Goal: Information Seeking & Learning: Understand process/instructions

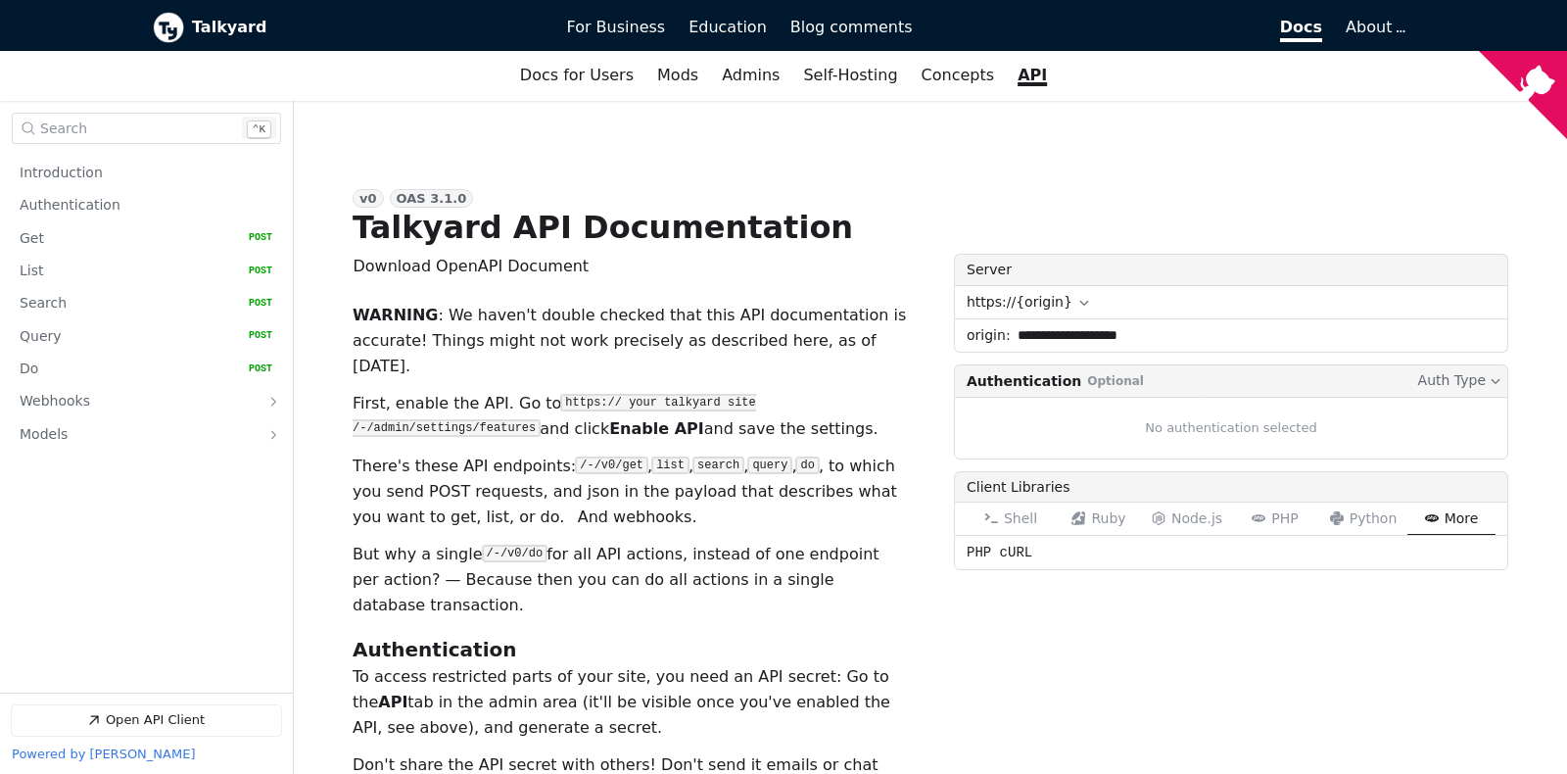
scroll to position [103, 0]
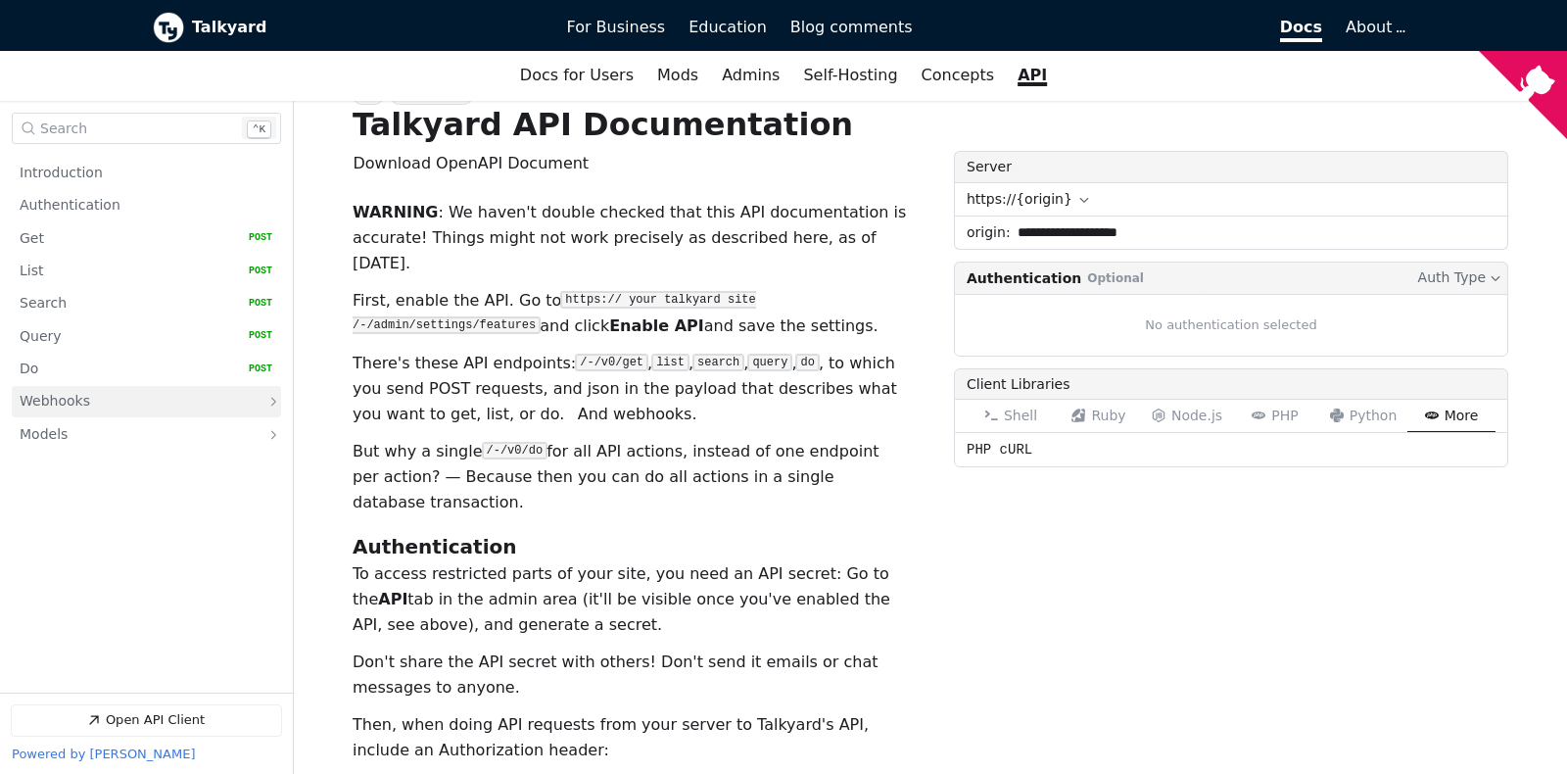
click at [72, 413] on link "Webhooks" at bounding box center [133, 402] width 226 height 31
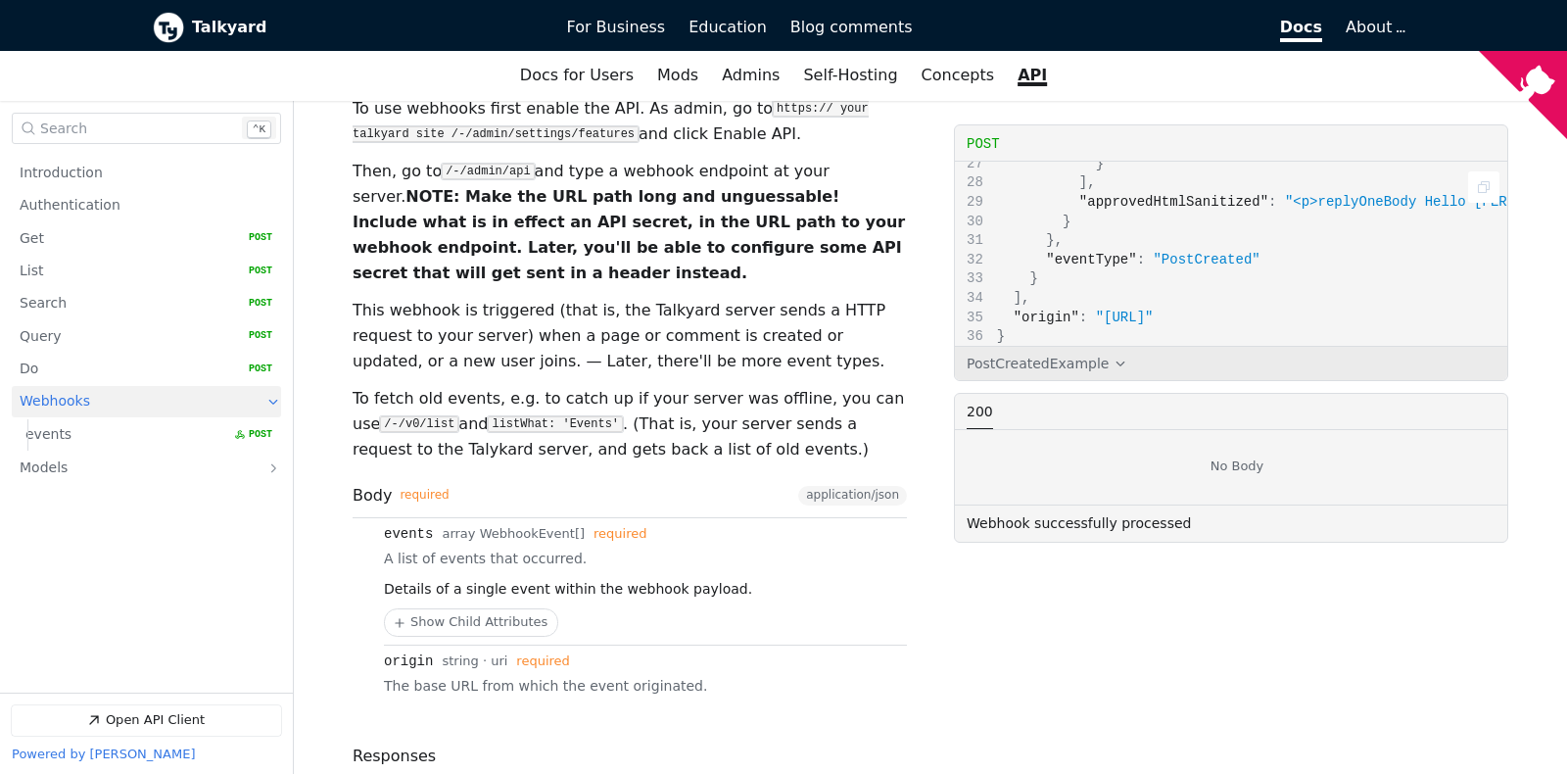
scroll to position [301, 0]
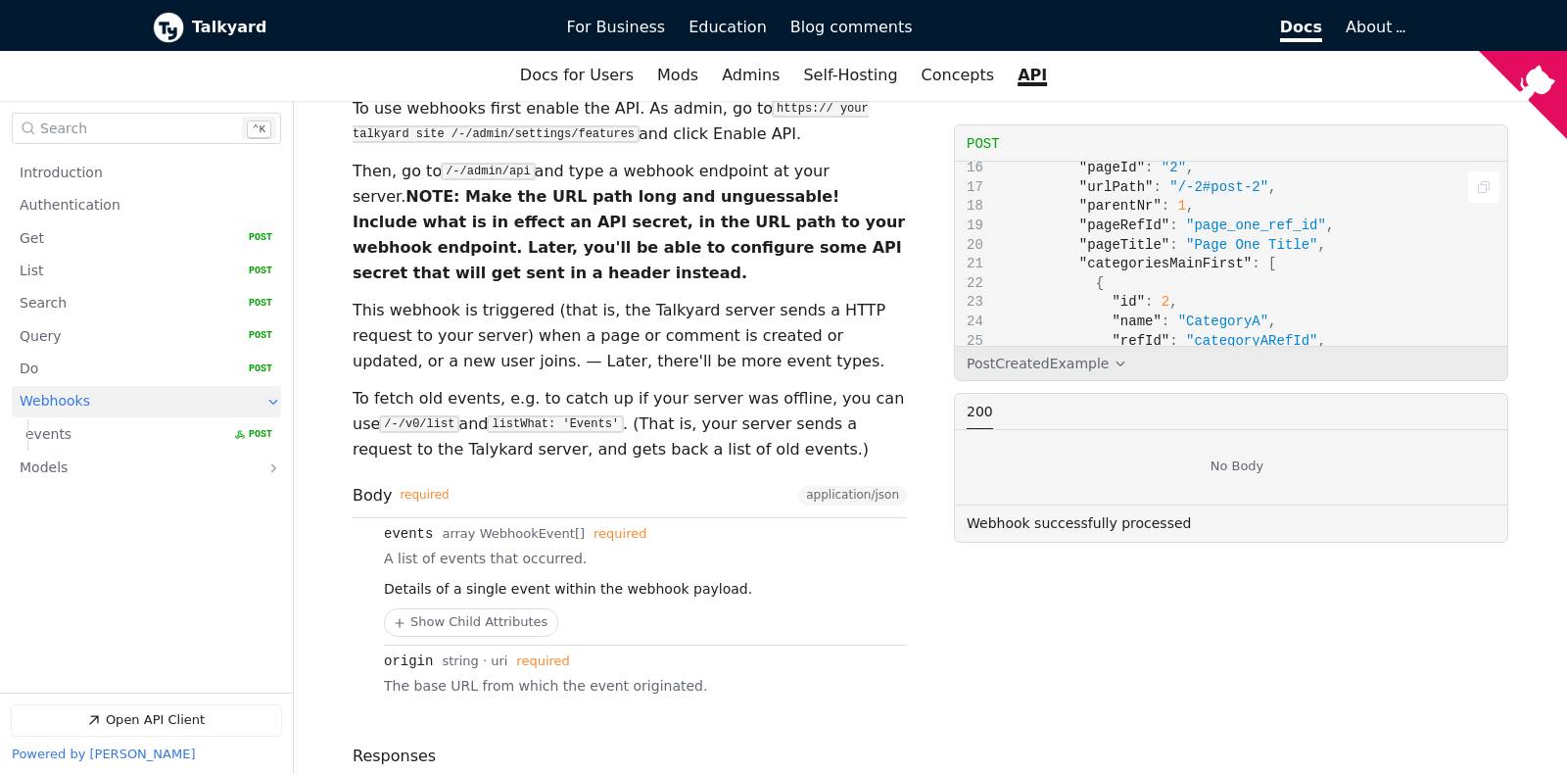
click at [1492, 192] on icon "Copy" at bounding box center [1484, 188] width 16 height 16
click at [140, 398] on link "Webhooks" at bounding box center [133, 402] width 226 height 31
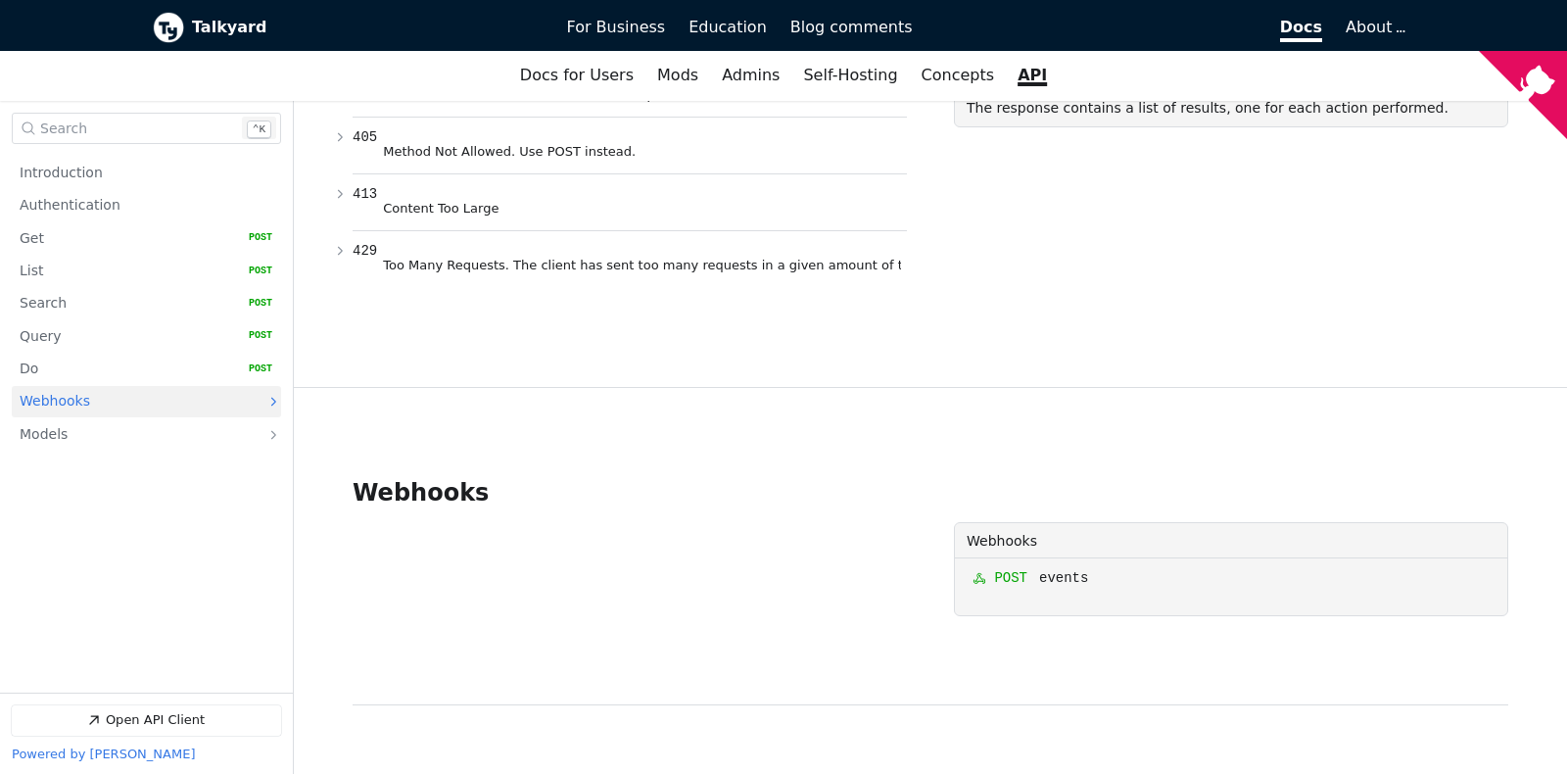
click at [423, 479] on h2 "Webhooks (Collapsed)" at bounding box center [421, 492] width 136 height 27
copy span "Webhooks"
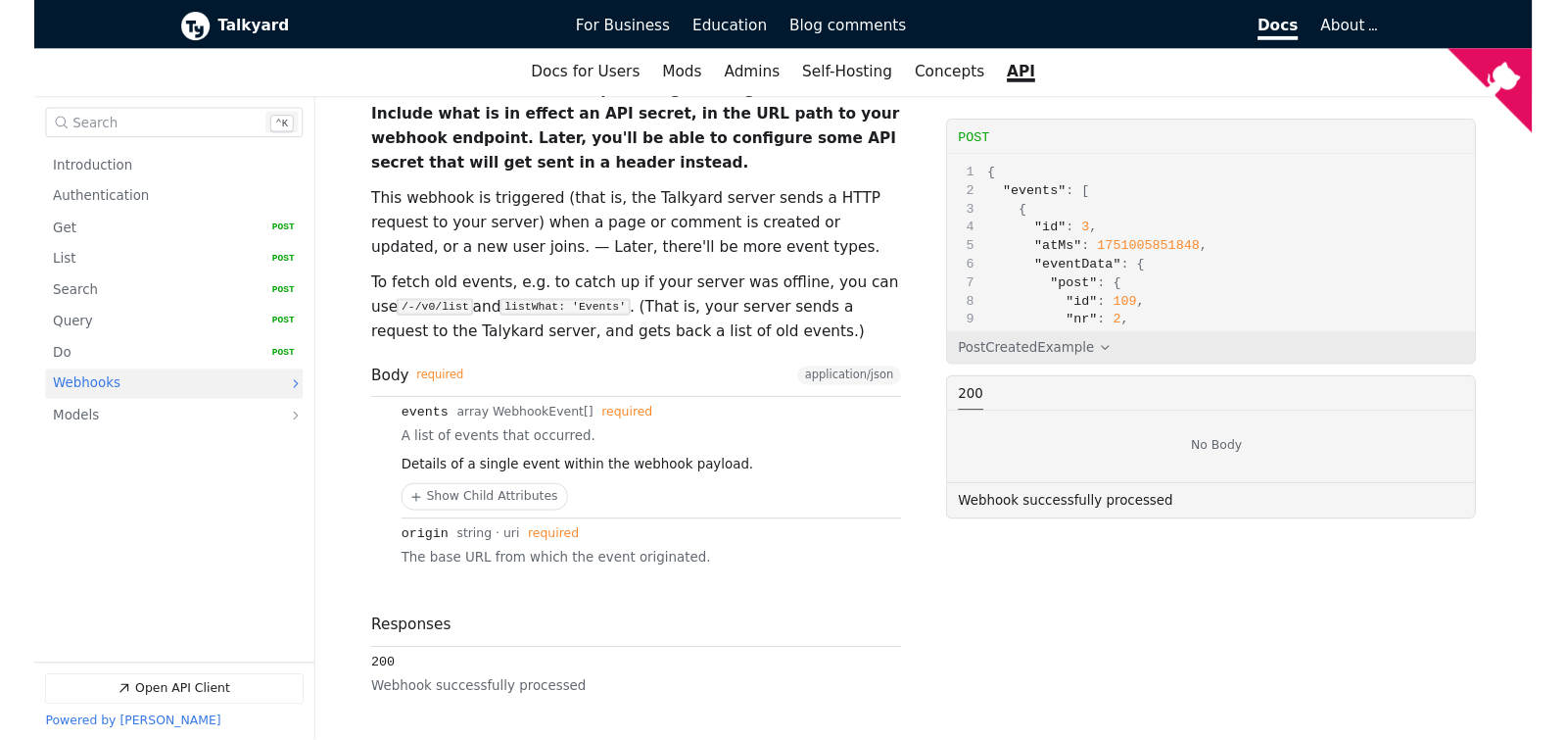
scroll to position [8042, 0]
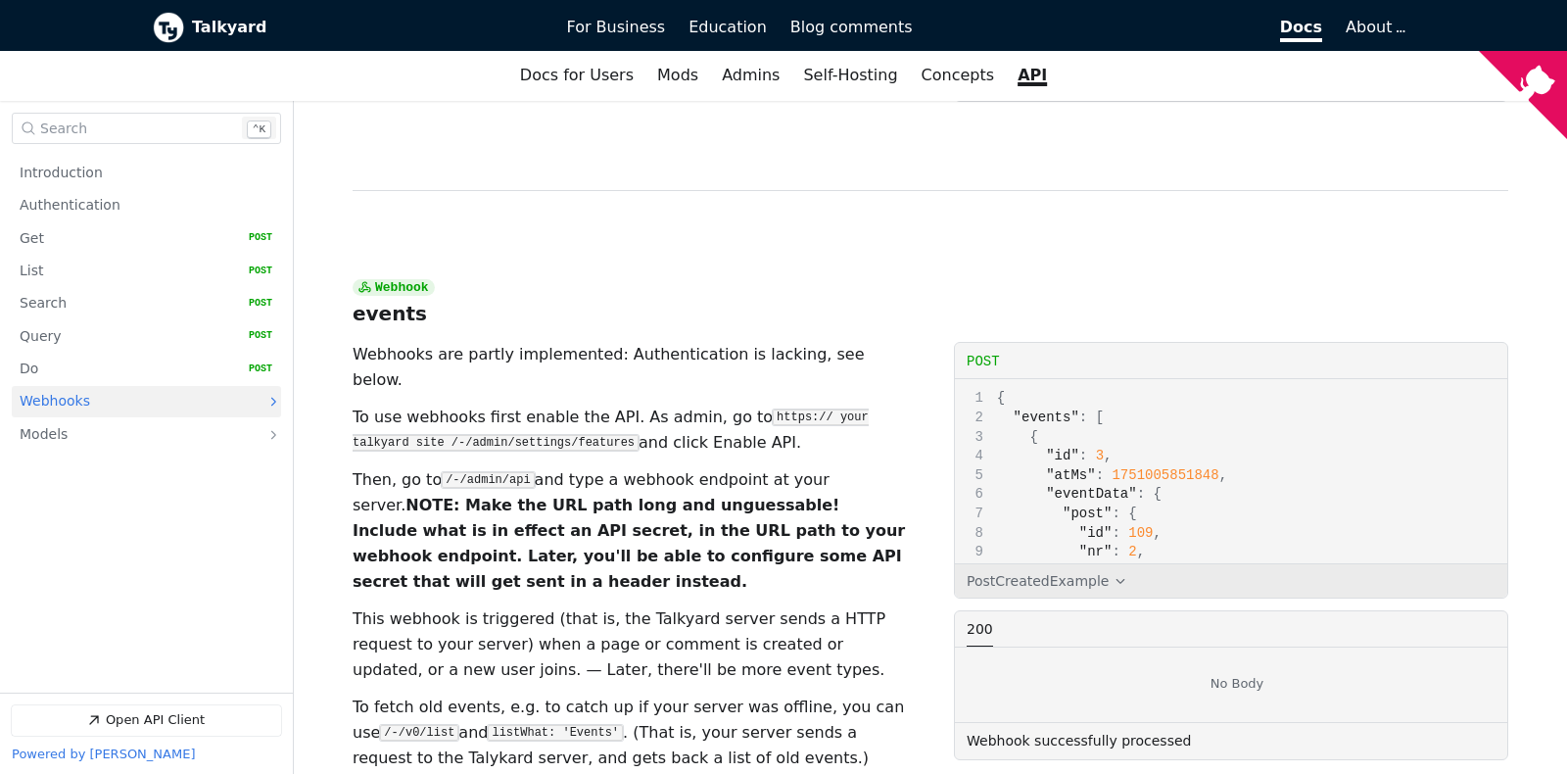
click at [666, 695] on p "To fetch old events, e.g. to catch up if your server was offline, you can use /…" at bounding box center [630, 733] width 554 height 76
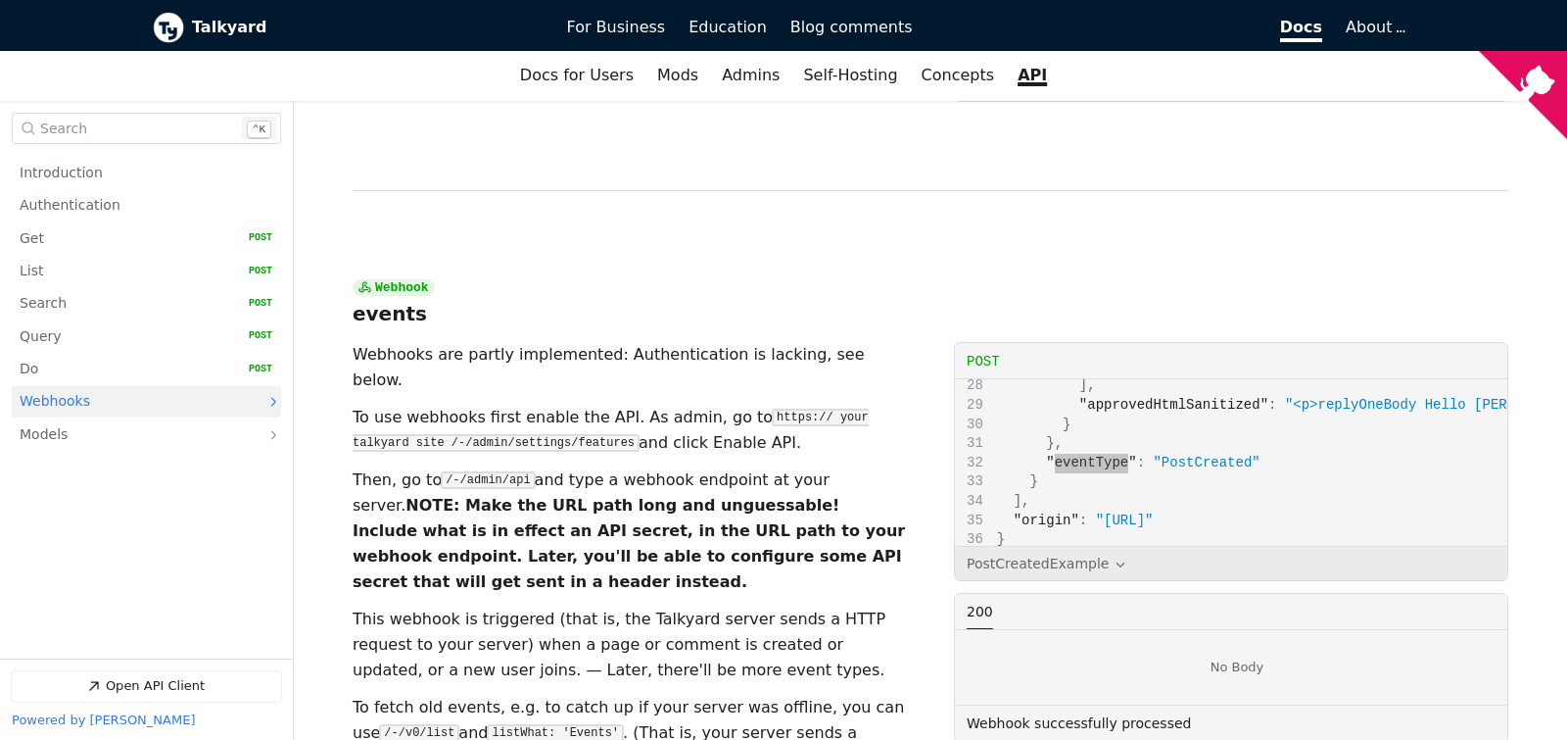
scroll to position [8145, 0]
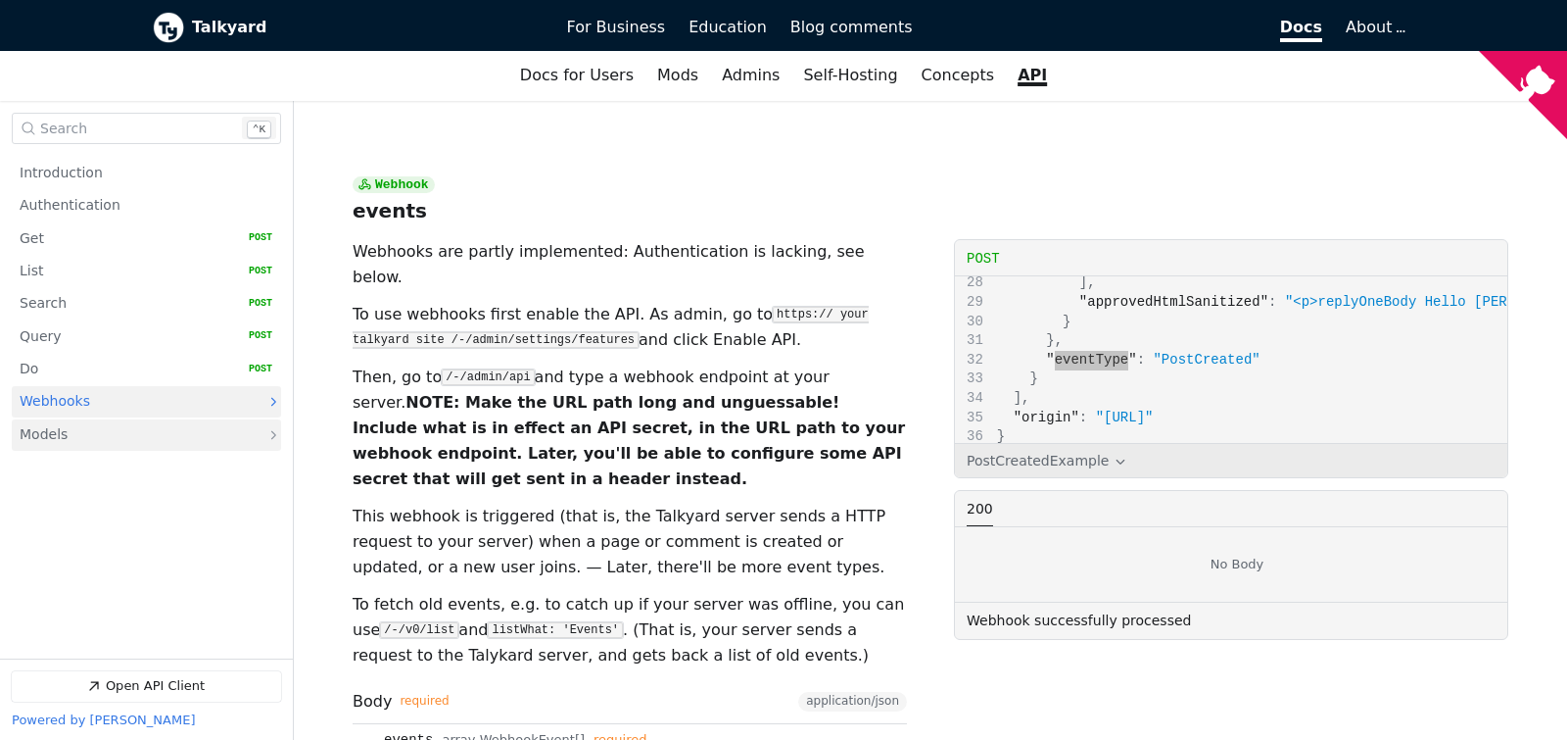
click at [196, 432] on link "Models" at bounding box center [133, 435] width 226 height 31
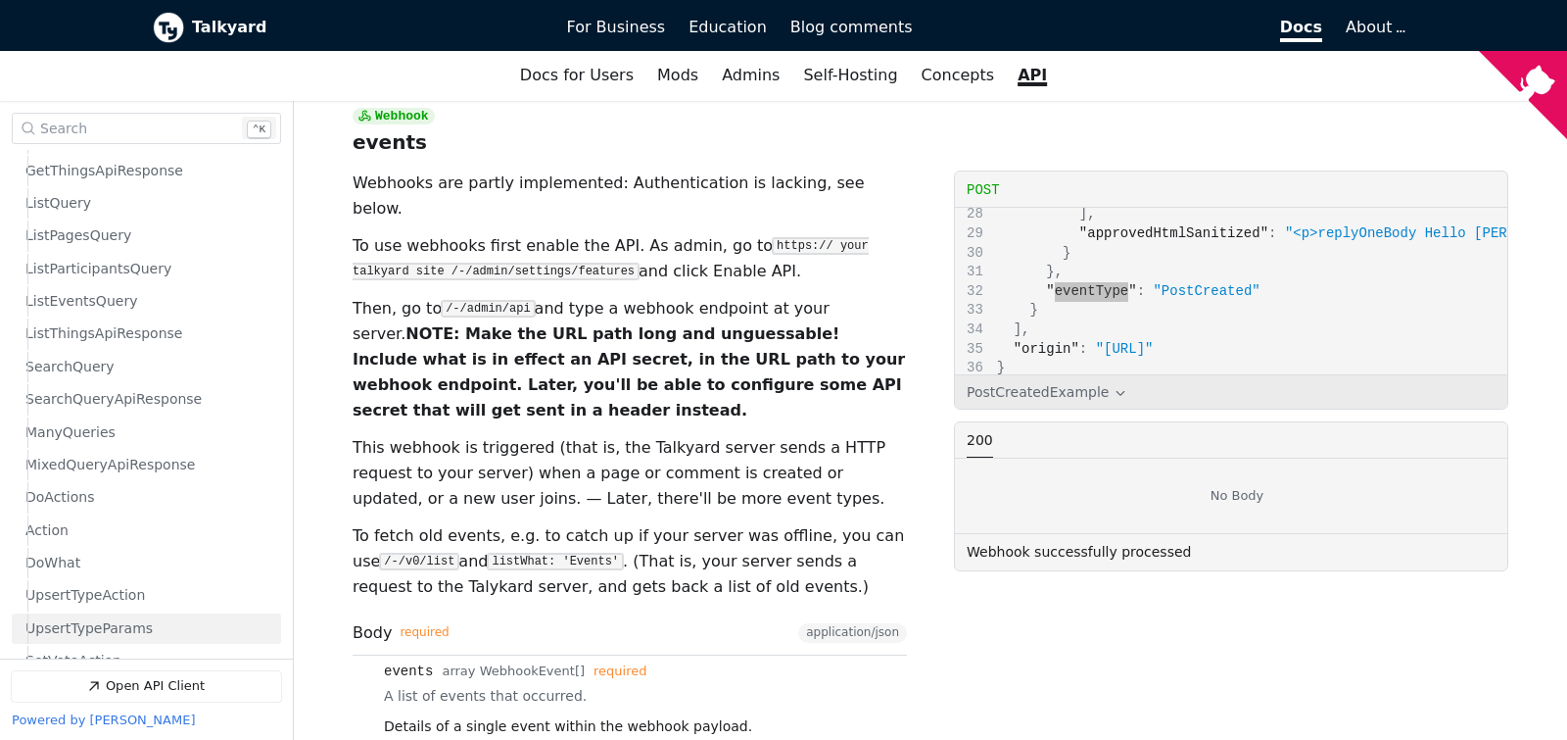
scroll to position [526, 0]
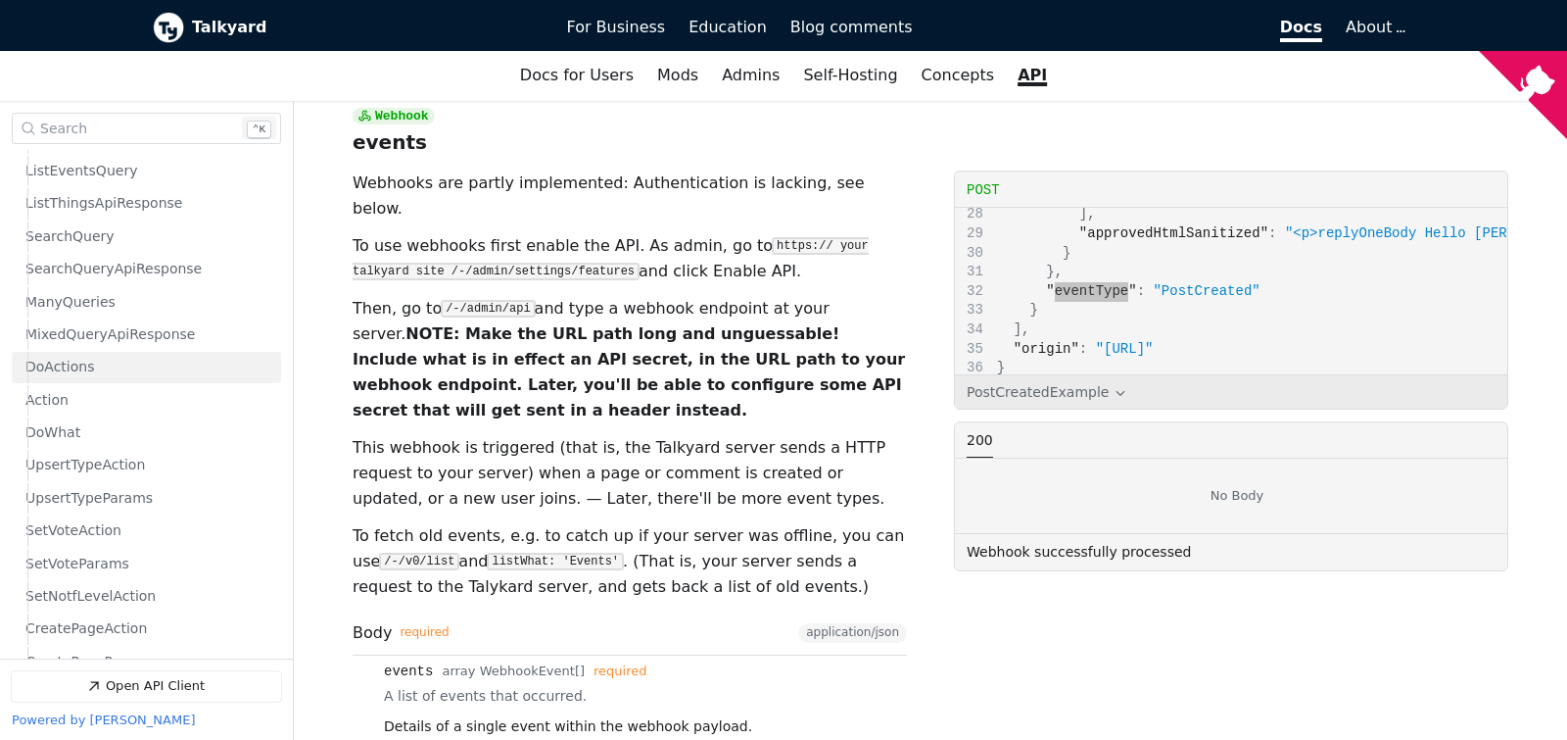
click at [68, 375] on span "DoActions" at bounding box center [60, 368] width 70 height 19
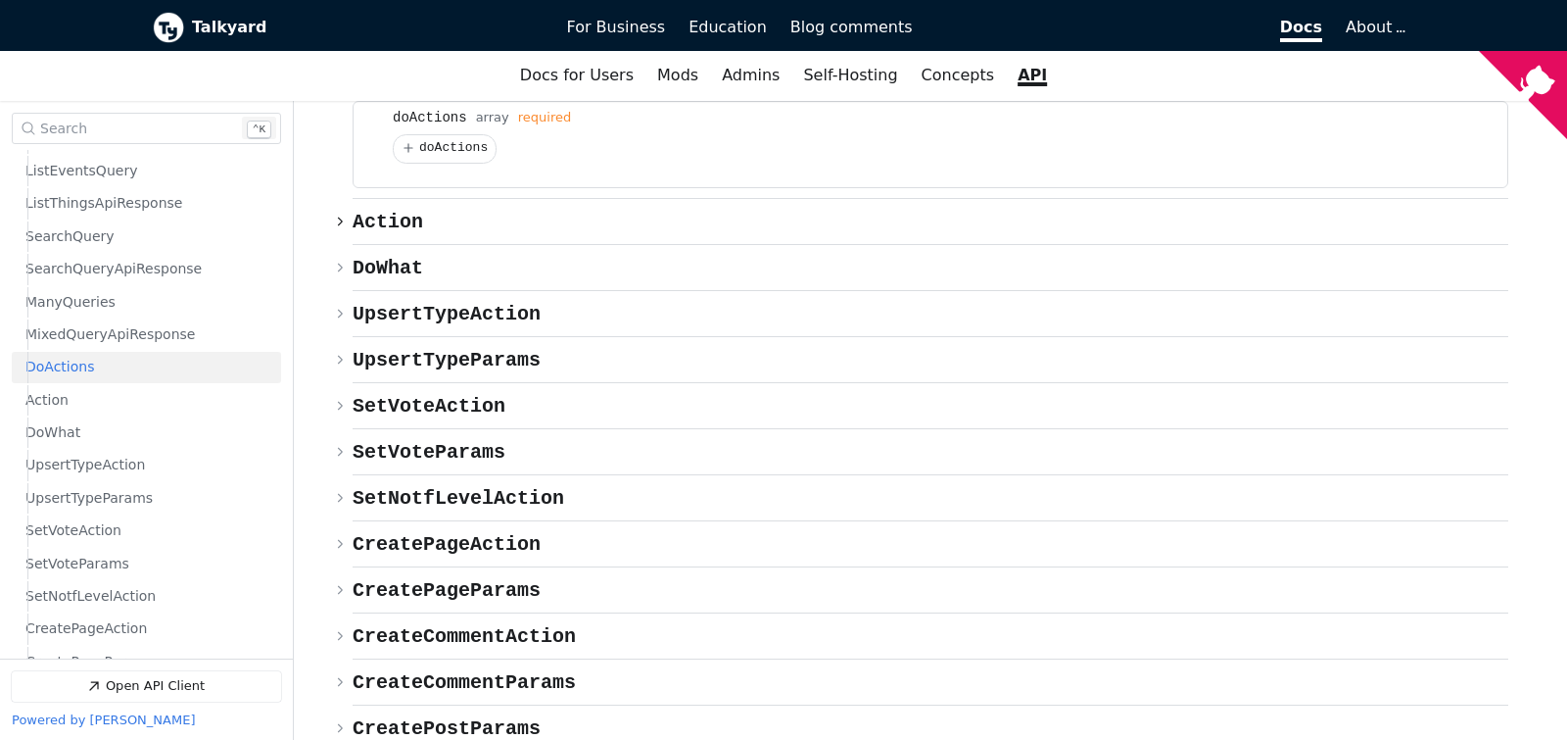
scroll to position [9692, 0]
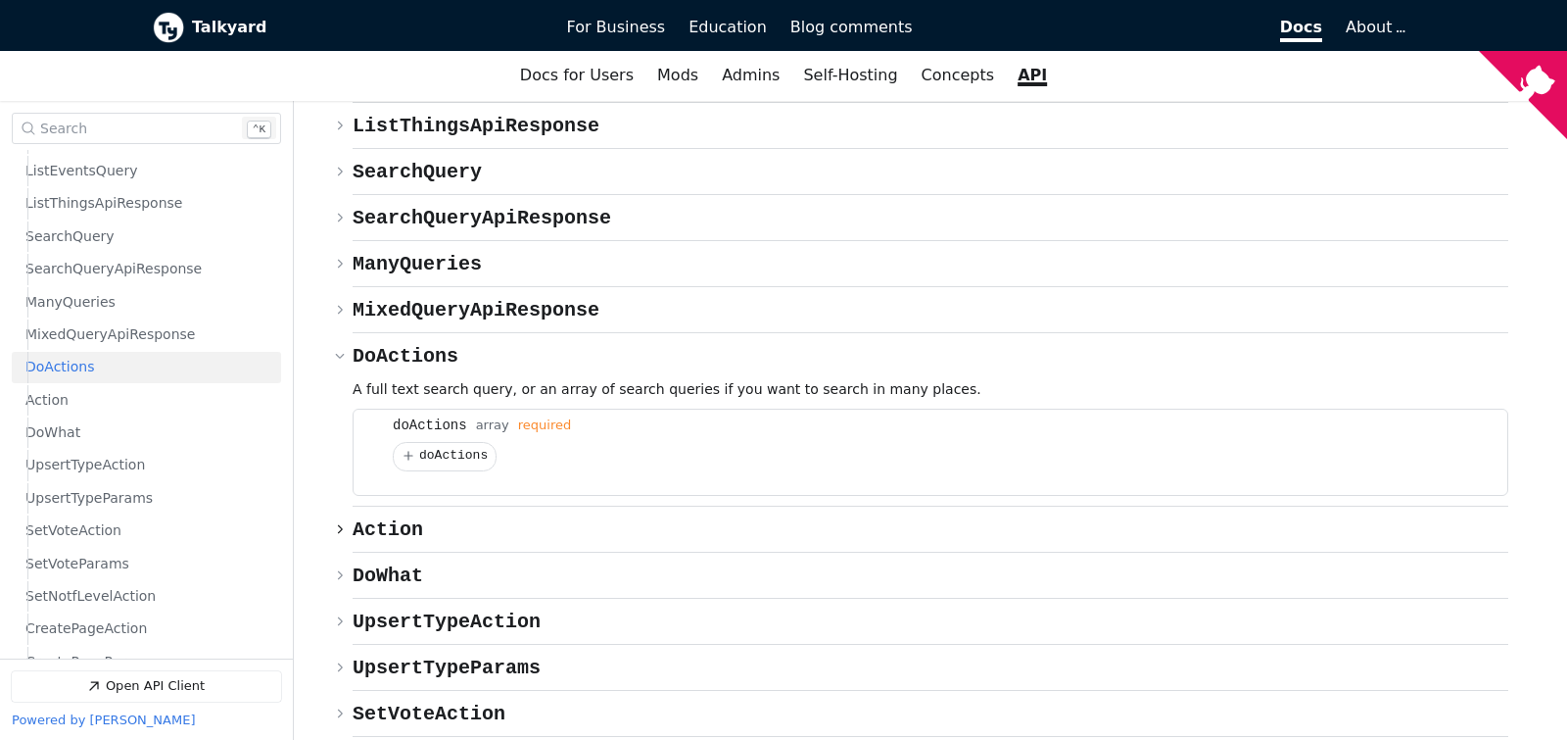
click at [394, 518] on span "{} Action" at bounding box center [388, 529] width 71 height 23
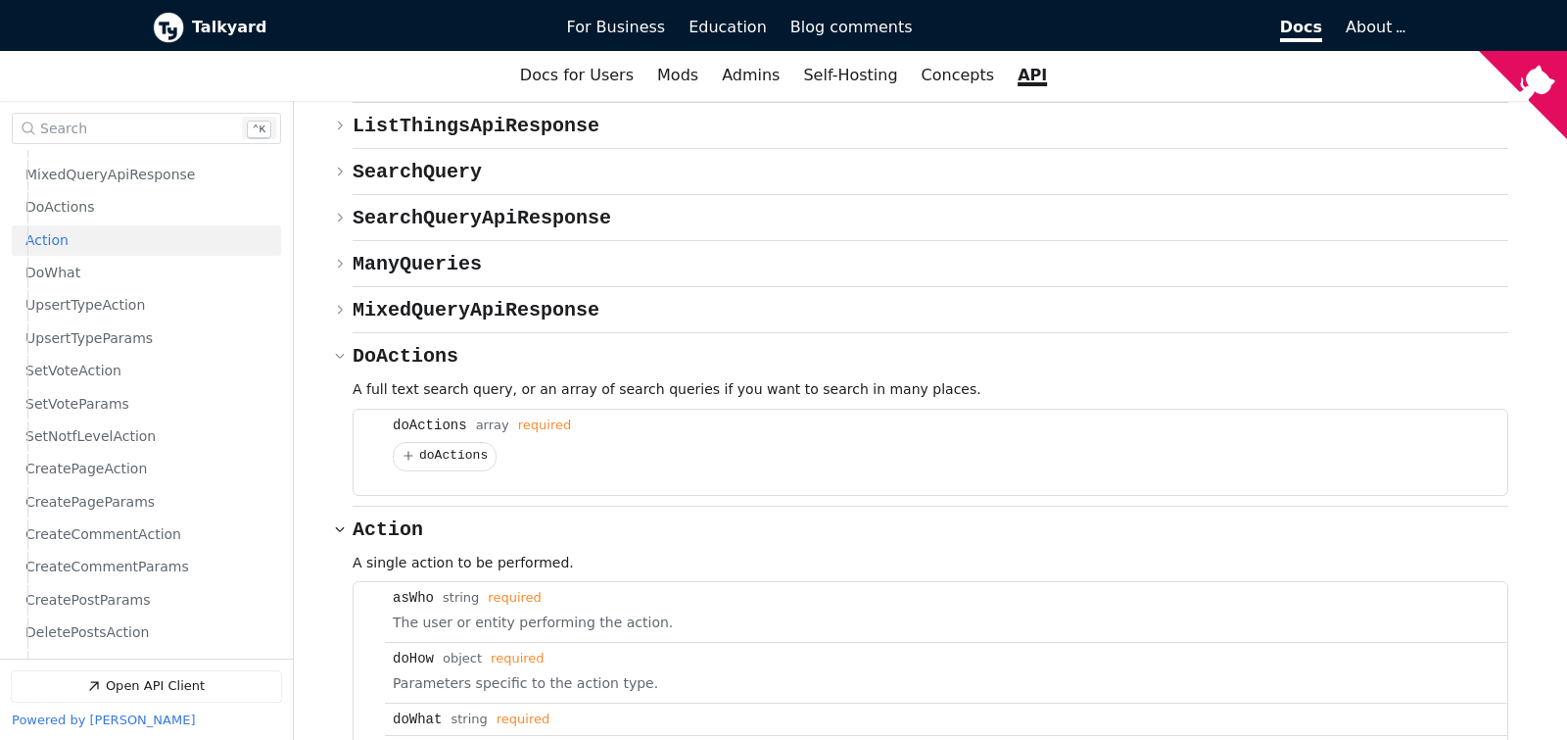
scroll to position [686, 0]
click at [394, 518] on span "{} Action" at bounding box center [388, 529] width 71 height 23
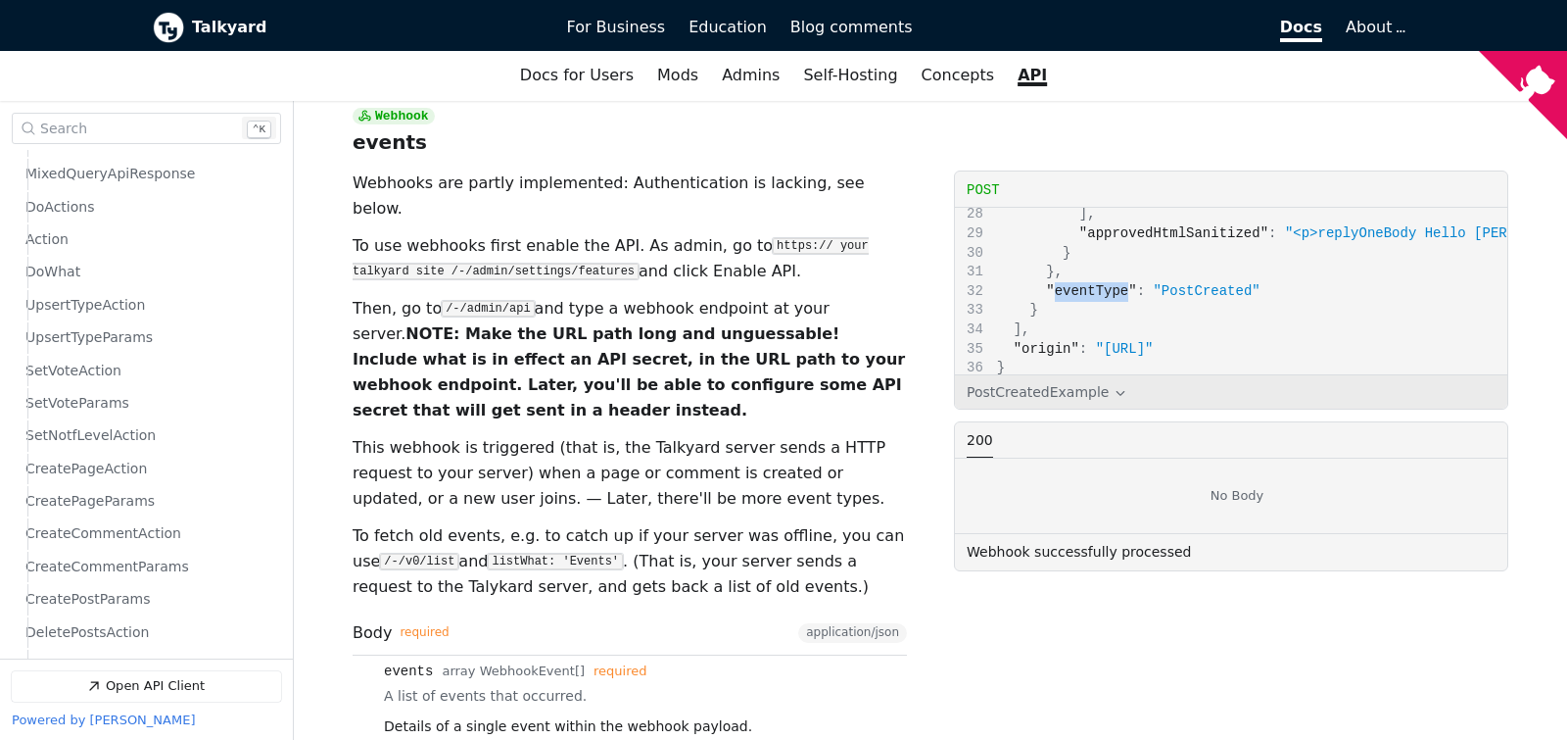
scroll to position [8008, 0]
